Goal: Task Accomplishment & Management: Complete application form

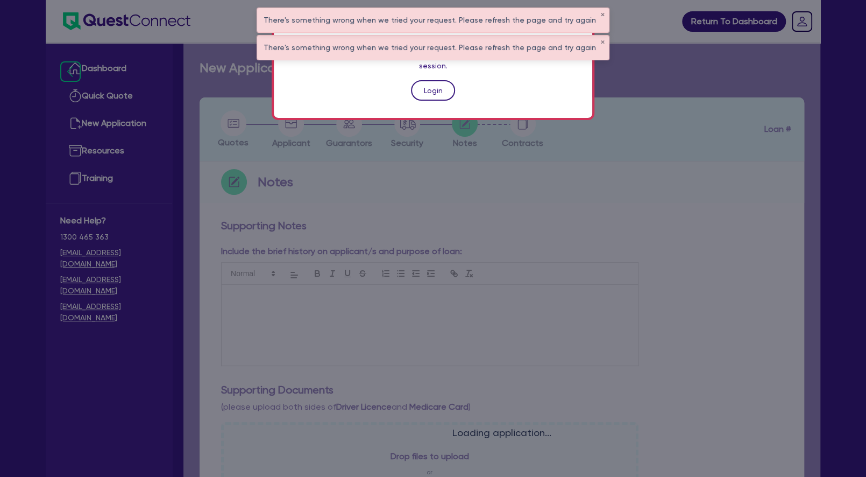
click at [426, 82] on link "Login" at bounding box center [433, 90] width 44 height 20
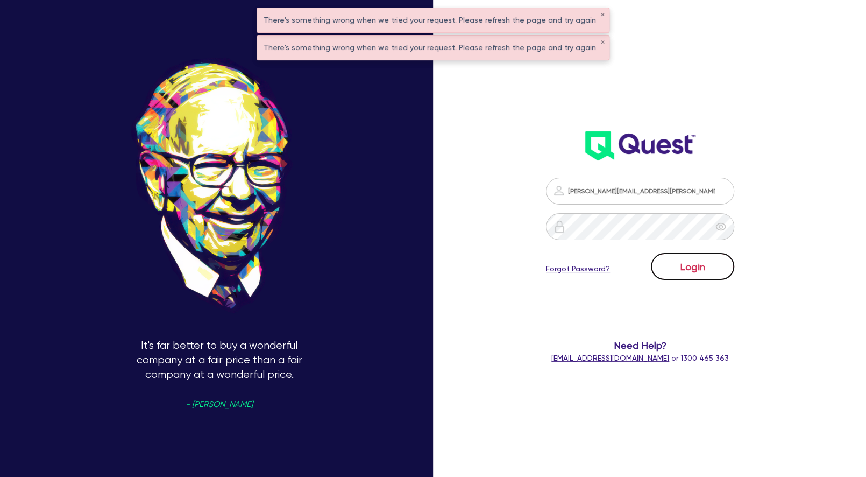
click at [681, 271] on button "Login" at bounding box center [692, 266] width 83 height 27
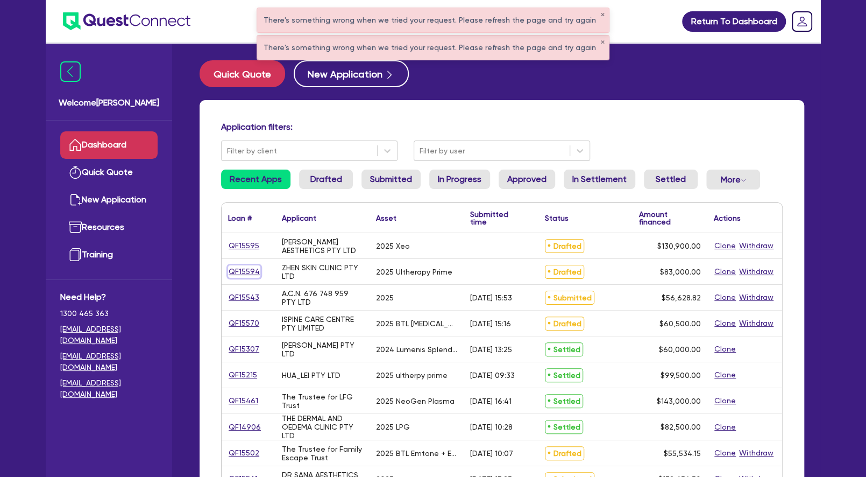
click at [246, 270] on link "QF15594" at bounding box center [244, 271] width 32 height 12
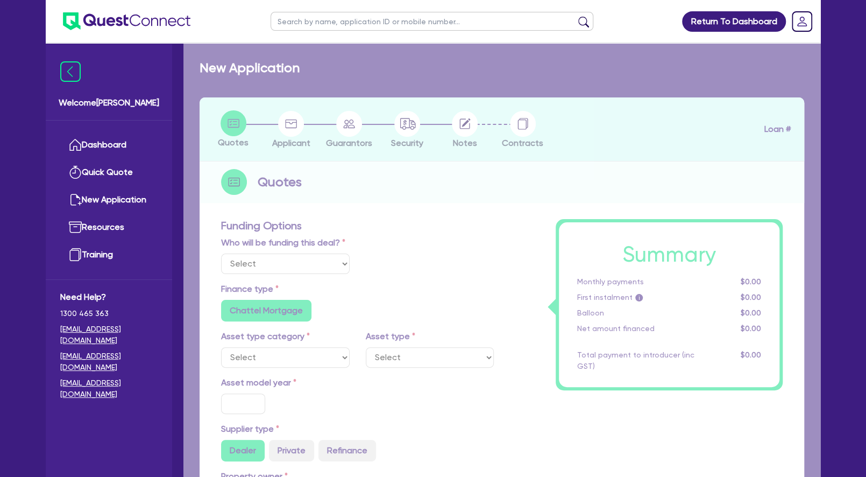
select select "Other"
select select "SECONDARY_ASSETS"
type input "2025"
radio input "true"
type input "88,000"
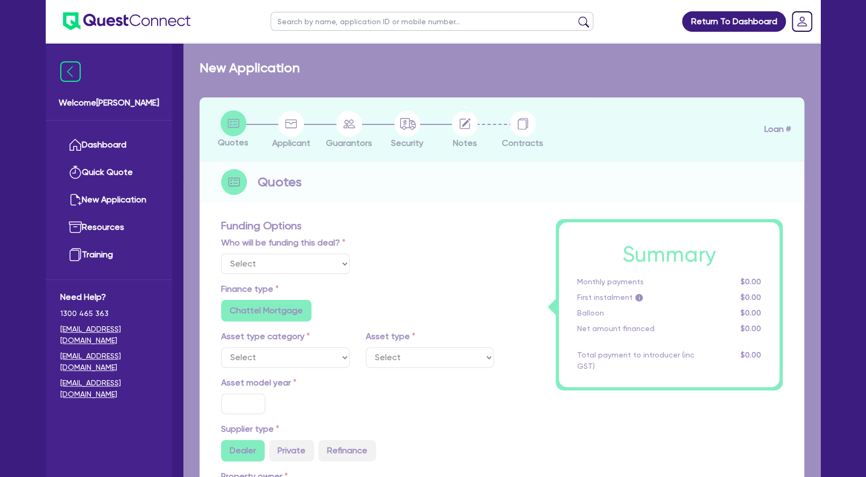
type input "5,000"
type input "4"
type input "3,320"
type input "10.5"
radio input "false"
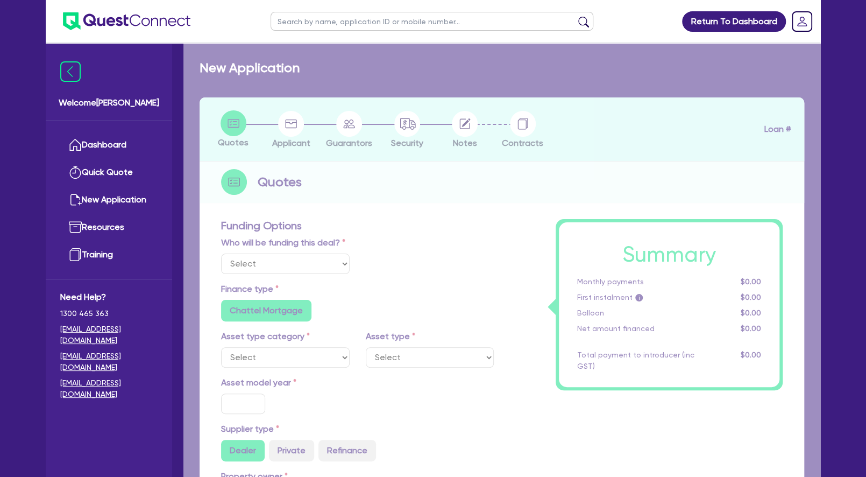
radio input "false"
radio input "true"
select select "MEDICAL_DENTAL_LABORATORY_EQUIPMENT"
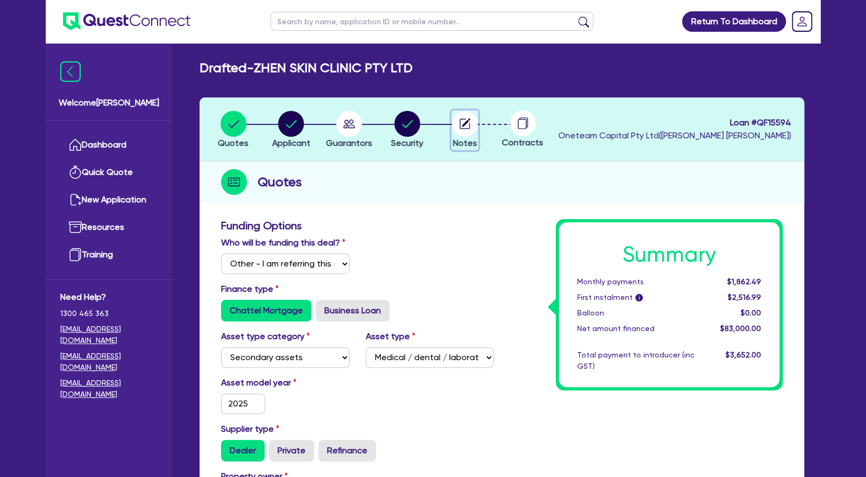
click at [467, 129] on circle "button" at bounding box center [465, 124] width 26 height 26
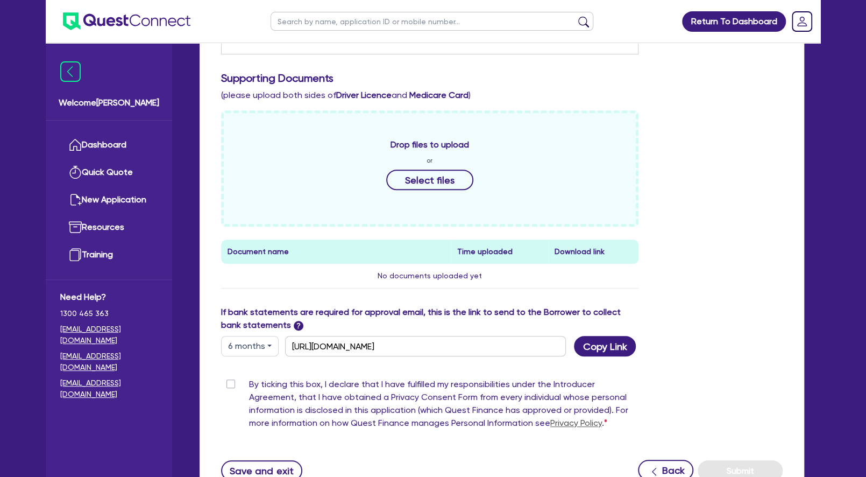
scroll to position [403, 0]
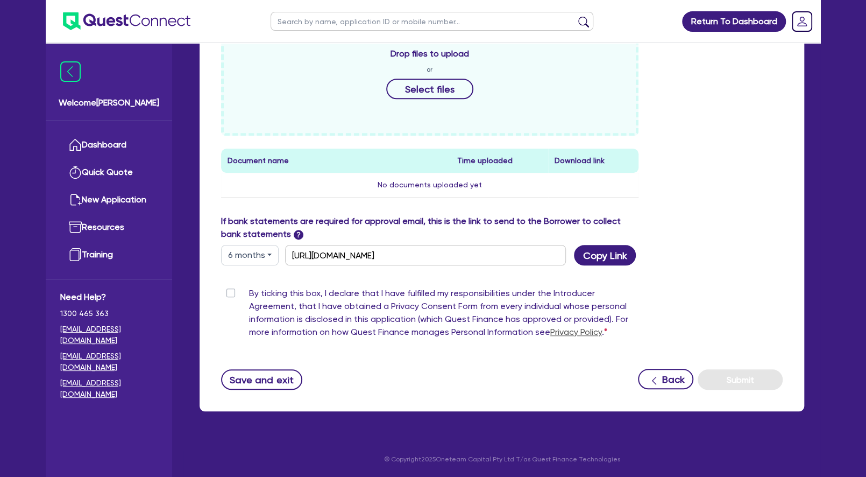
click at [249, 292] on label "By ticking this box, I declare that I have fulfilled my responsibilities under …" at bounding box center [444, 315] width 390 height 56
click at [230, 292] on input "By ticking this box, I declare that I have fulfilled my responsibilities under …" at bounding box center [225, 292] width 9 height 10
checkbox input "true"
click at [264, 250] on button "6 months" at bounding box center [250, 255] width 58 height 20
click at [259, 315] on link "12 months" at bounding box center [264, 320] width 85 height 20
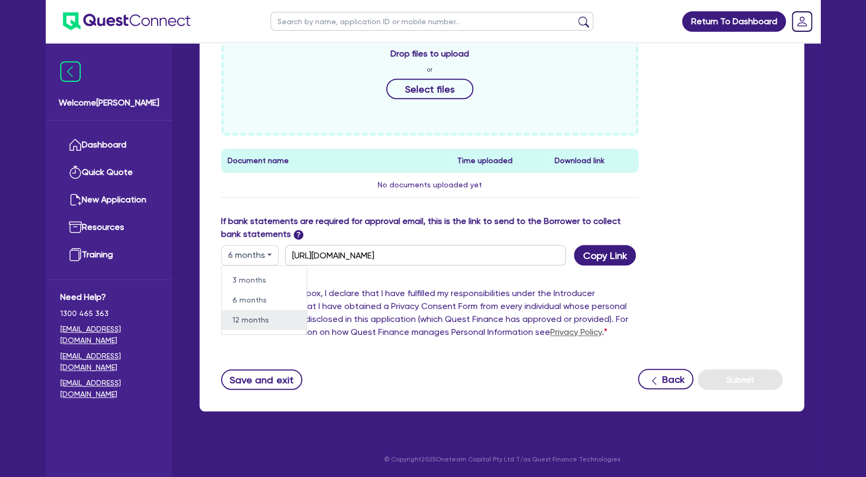
type input "[URL][DOMAIN_NAME]"
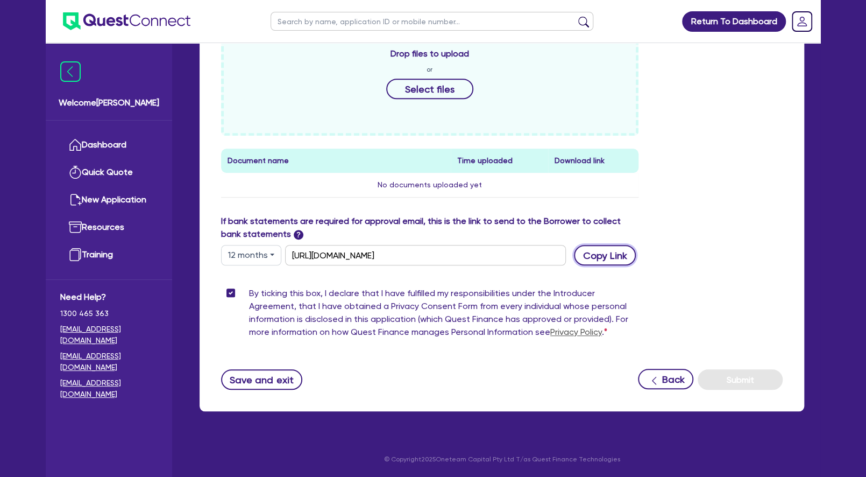
click at [599, 258] on button "Copy Link" at bounding box center [605, 255] width 62 height 20
